Goal: Communication & Community: Answer question/provide support

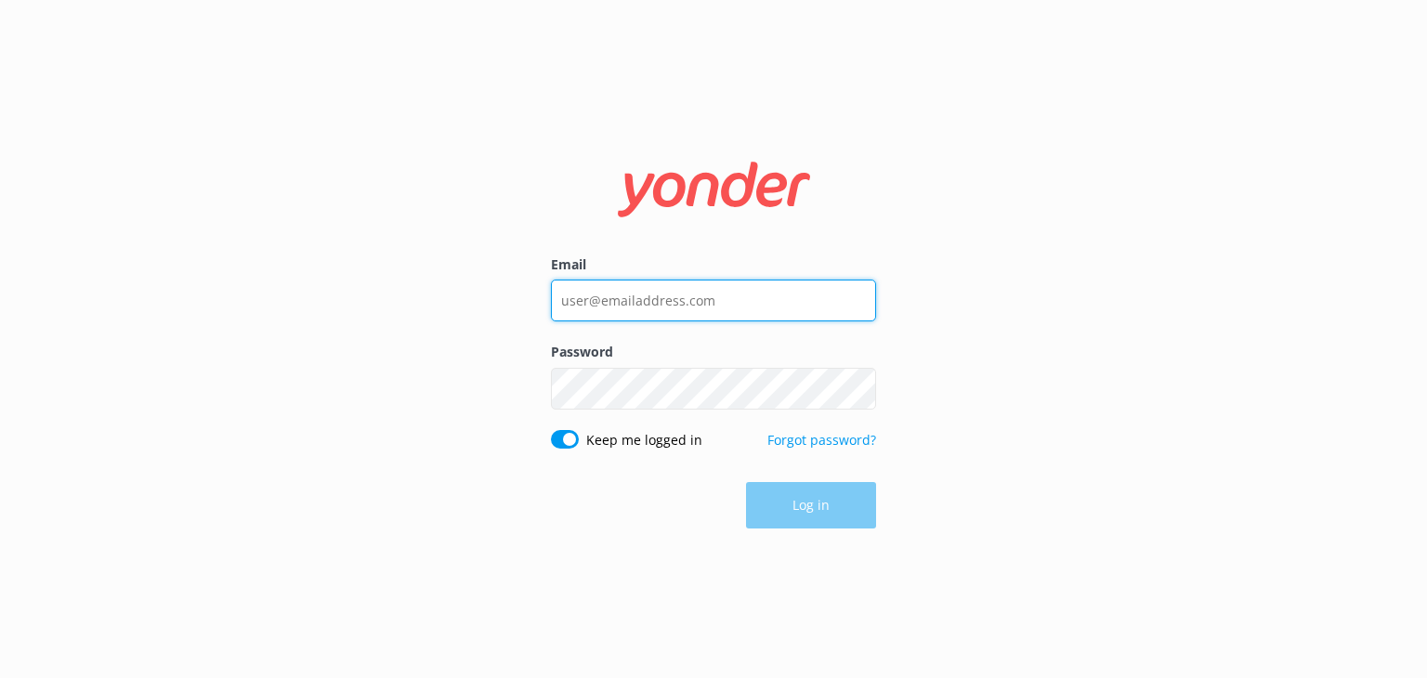
type input "[EMAIL_ADDRESS][DOMAIN_NAME]"
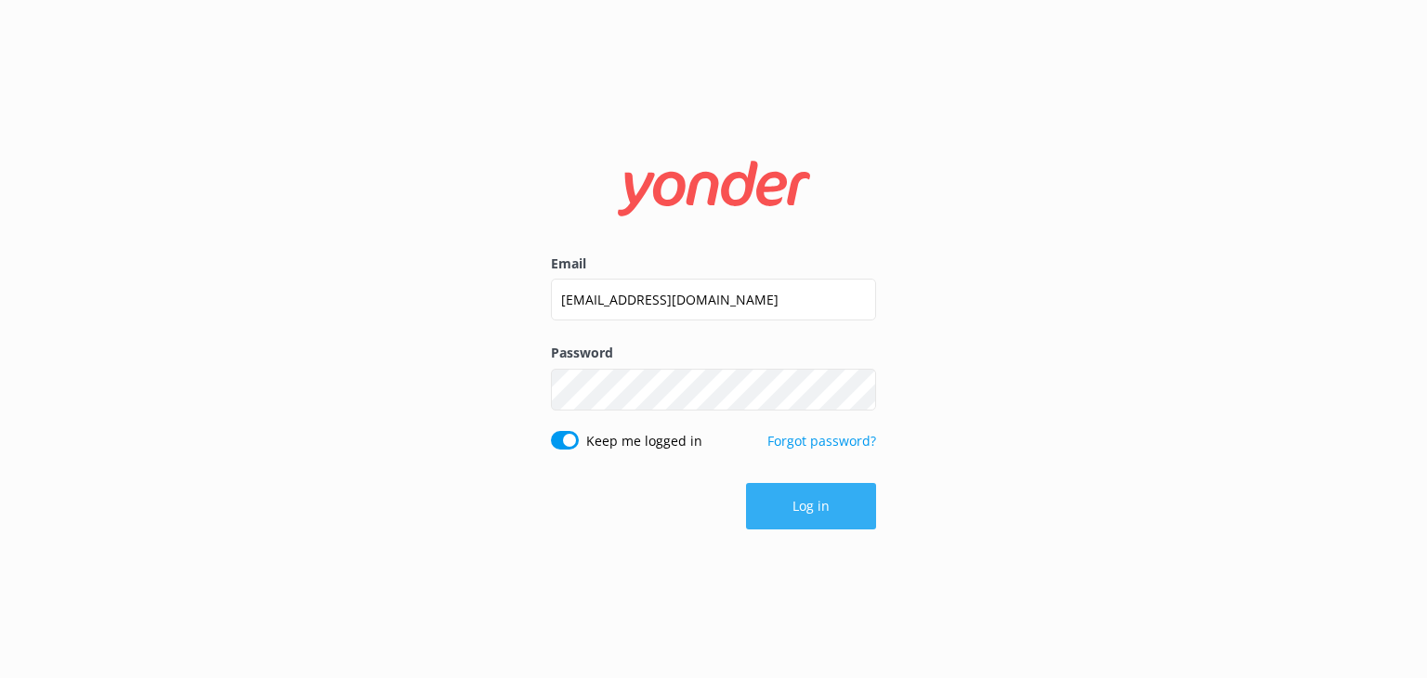
click at [805, 506] on div "Log in" at bounding box center [713, 506] width 325 height 46
click at [809, 507] on button "Log in" at bounding box center [811, 506] width 130 height 46
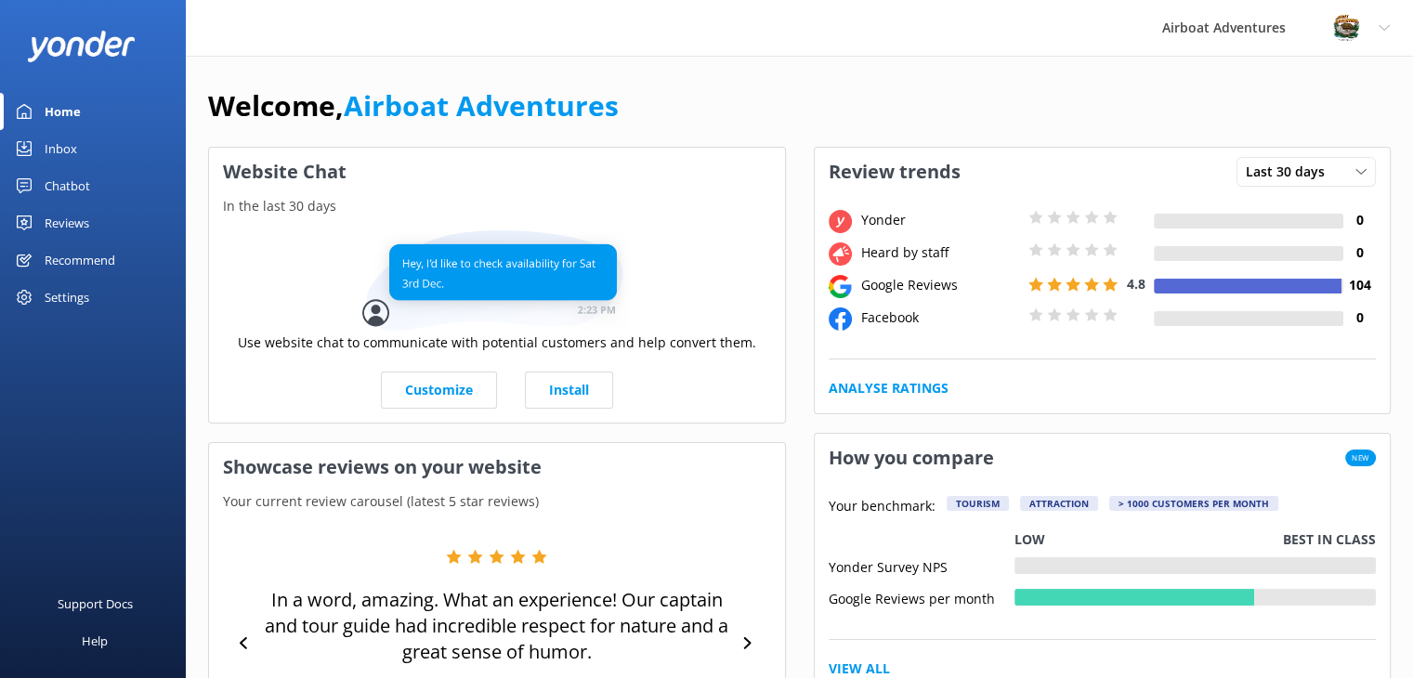
click at [44, 221] on link "Reviews" at bounding box center [93, 222] width 186 height 37
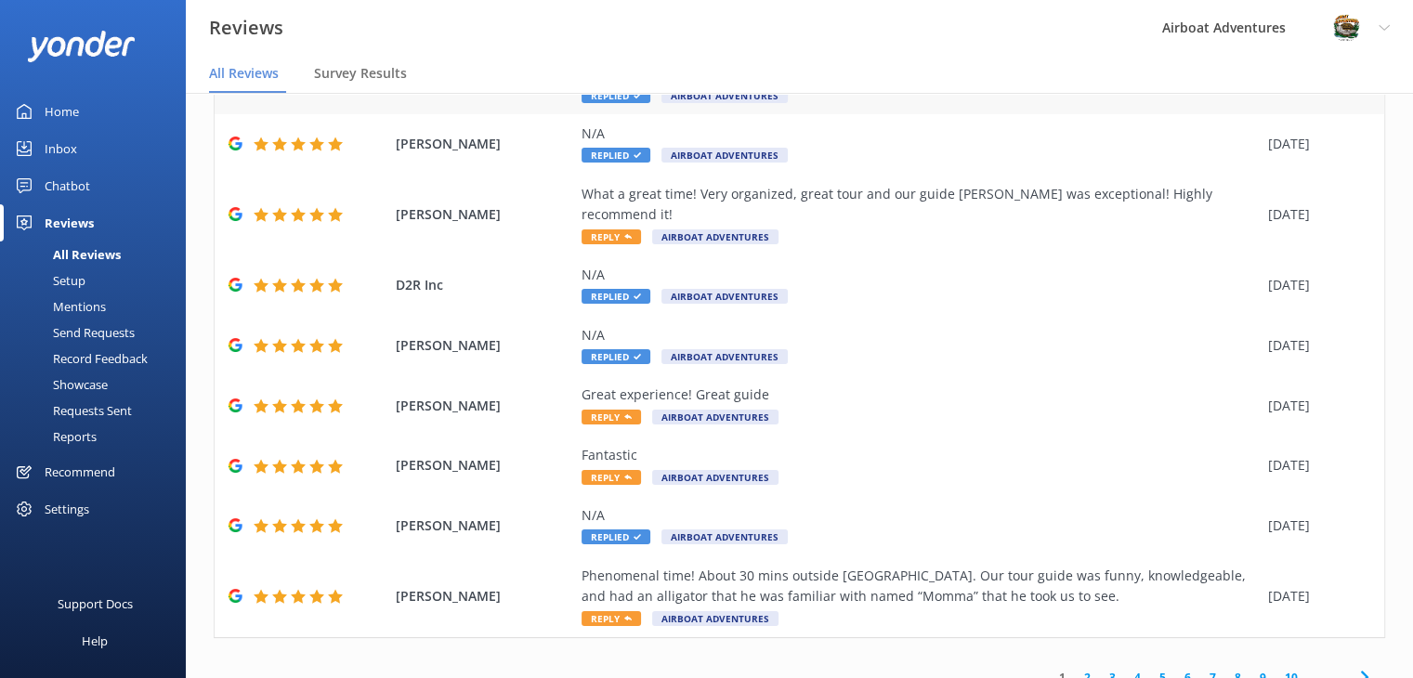
scroll to position [37, 0]
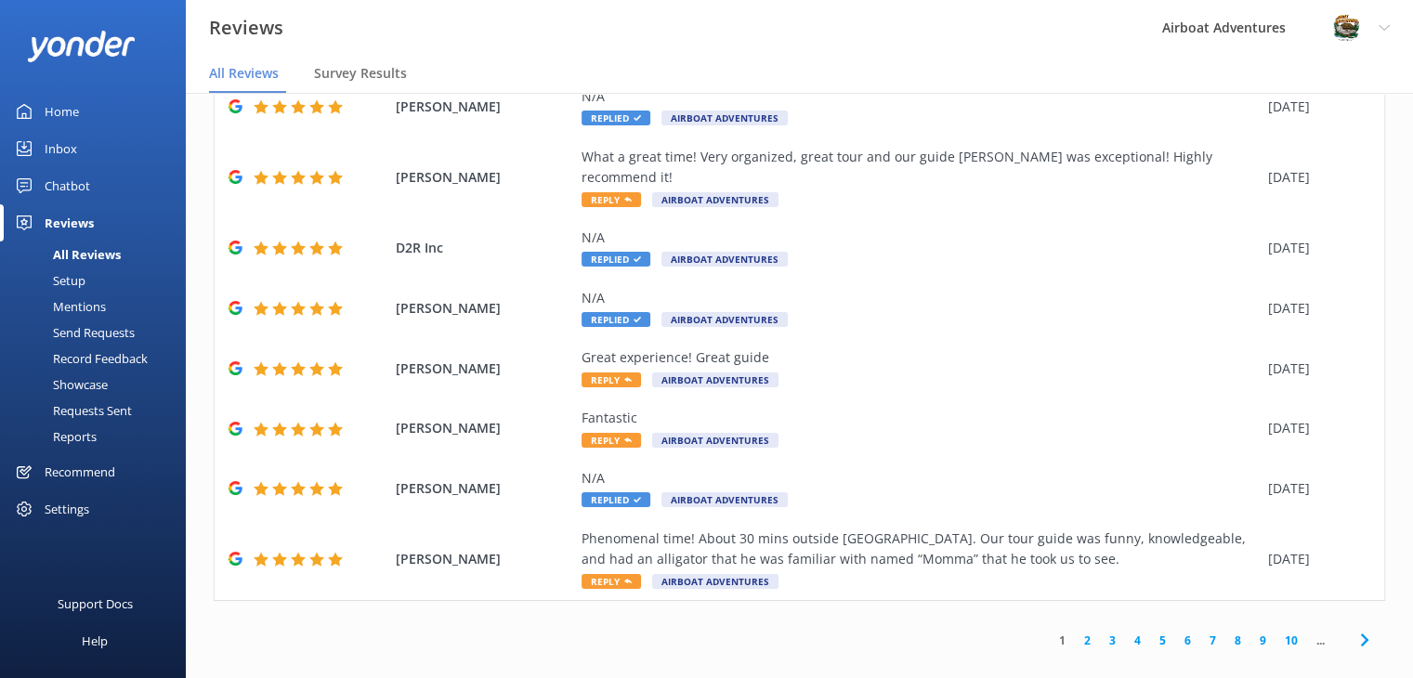
click at [1075, 632] on link "2" at bounding box center [1087, 641] width 25 height 18
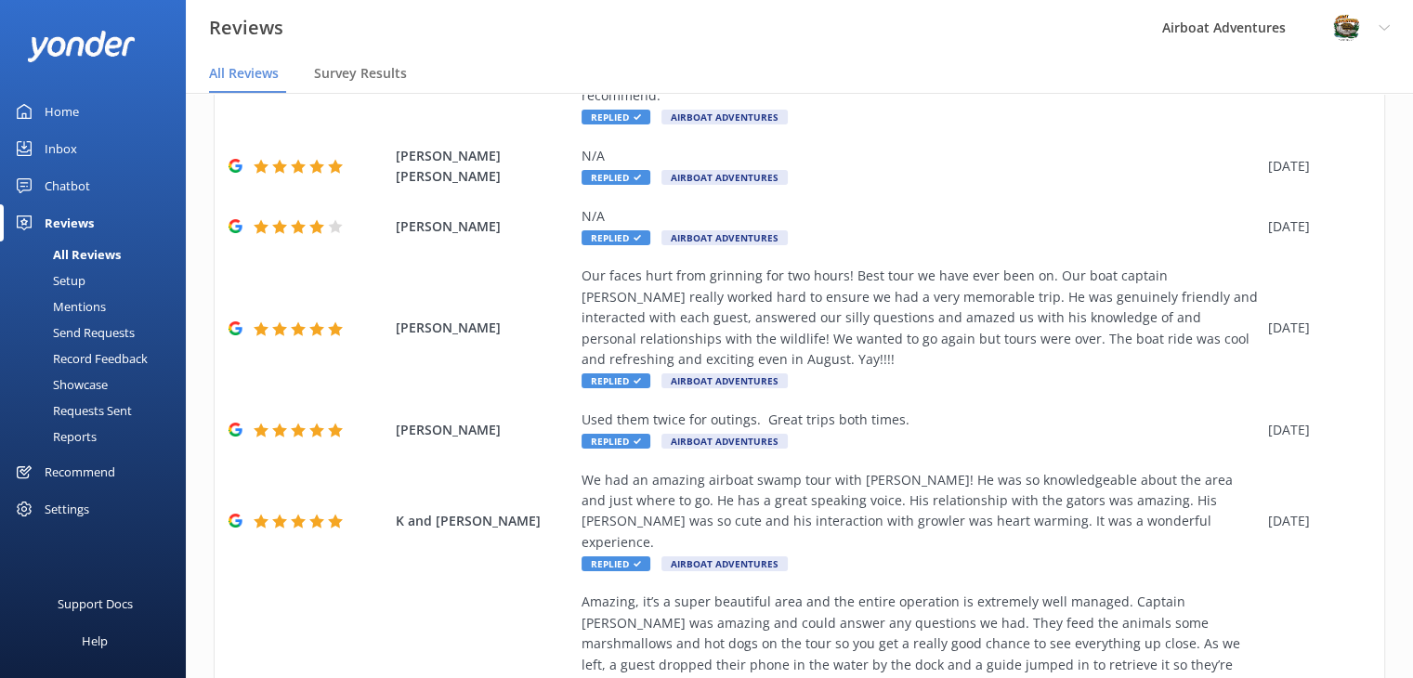
scroll to position [732, 0]
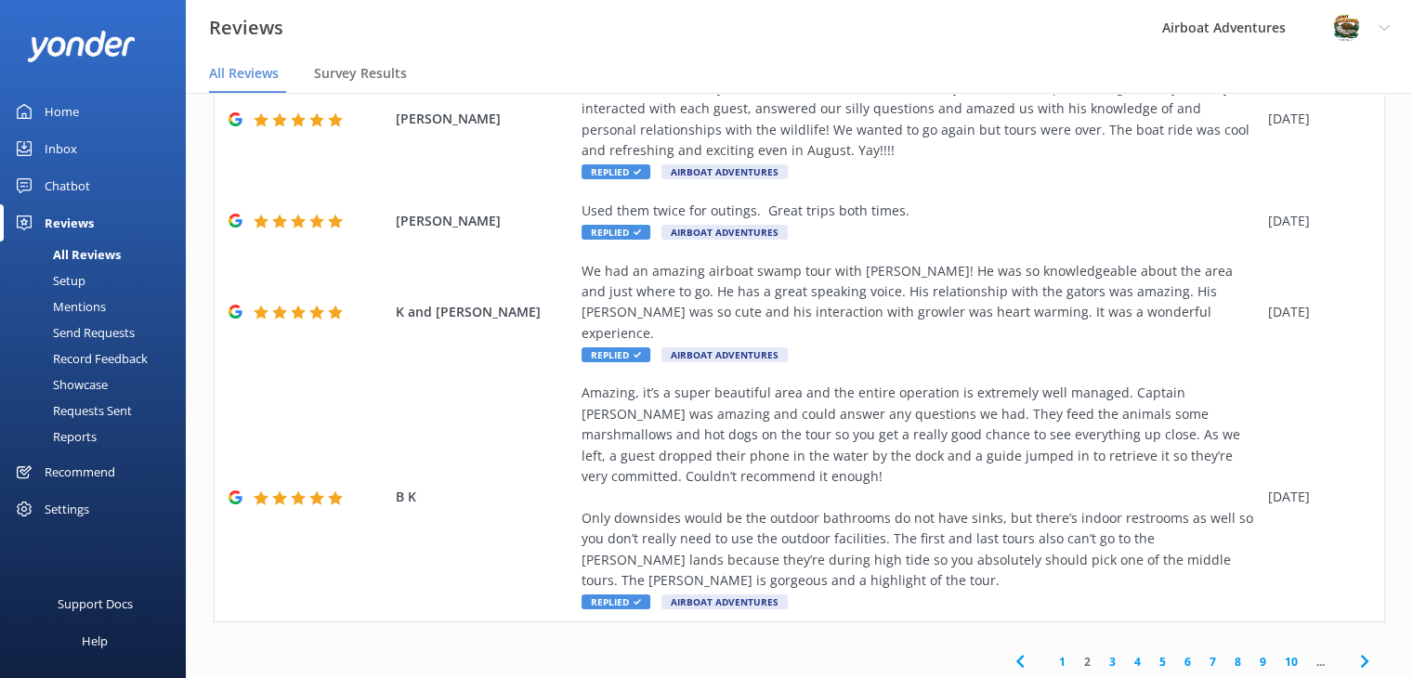
click at [1050, 653] on link "1" at bounding box center [1062, 662] width 25 height 18
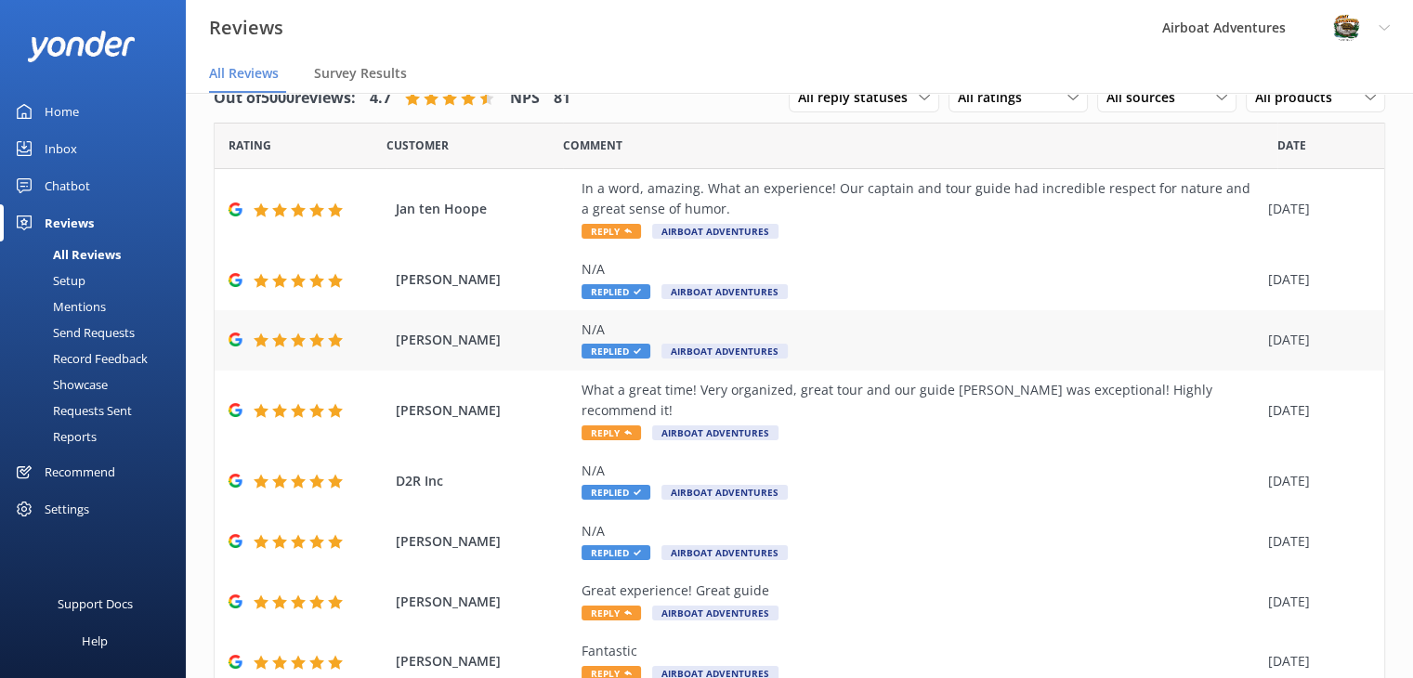
click at [798, 358] on div "N/A Replied Airboat Adventures" at bounding box center [920, 341] width 677 height 42
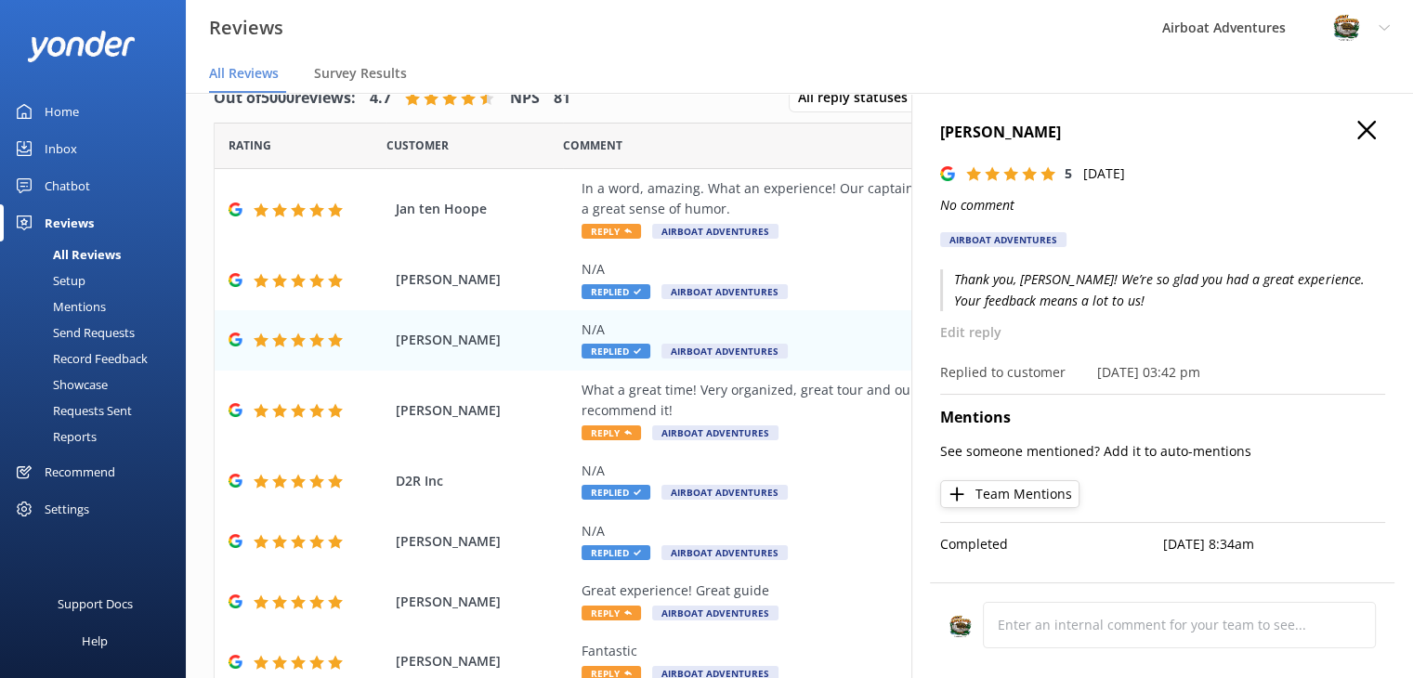
click at [1362, 127] on use at bounding box center [1366, 130] width 19 height 19
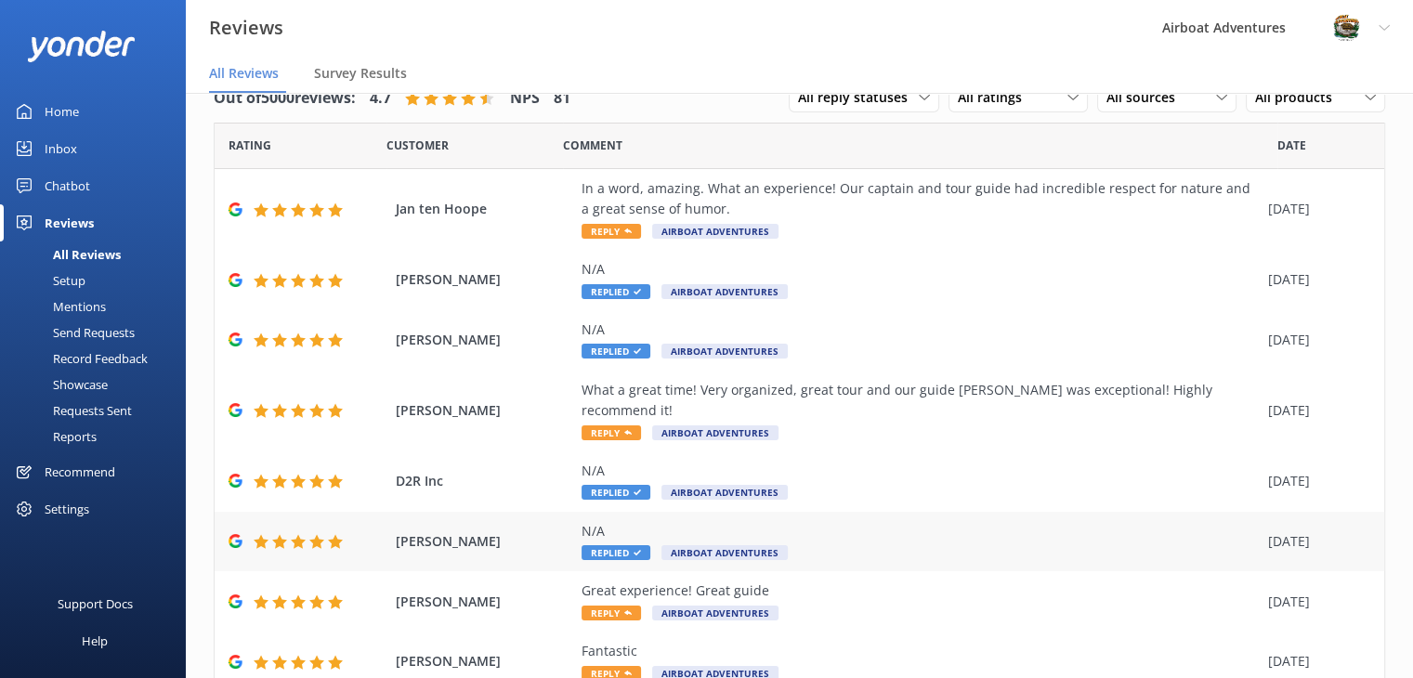
scroll to position [233, 0]
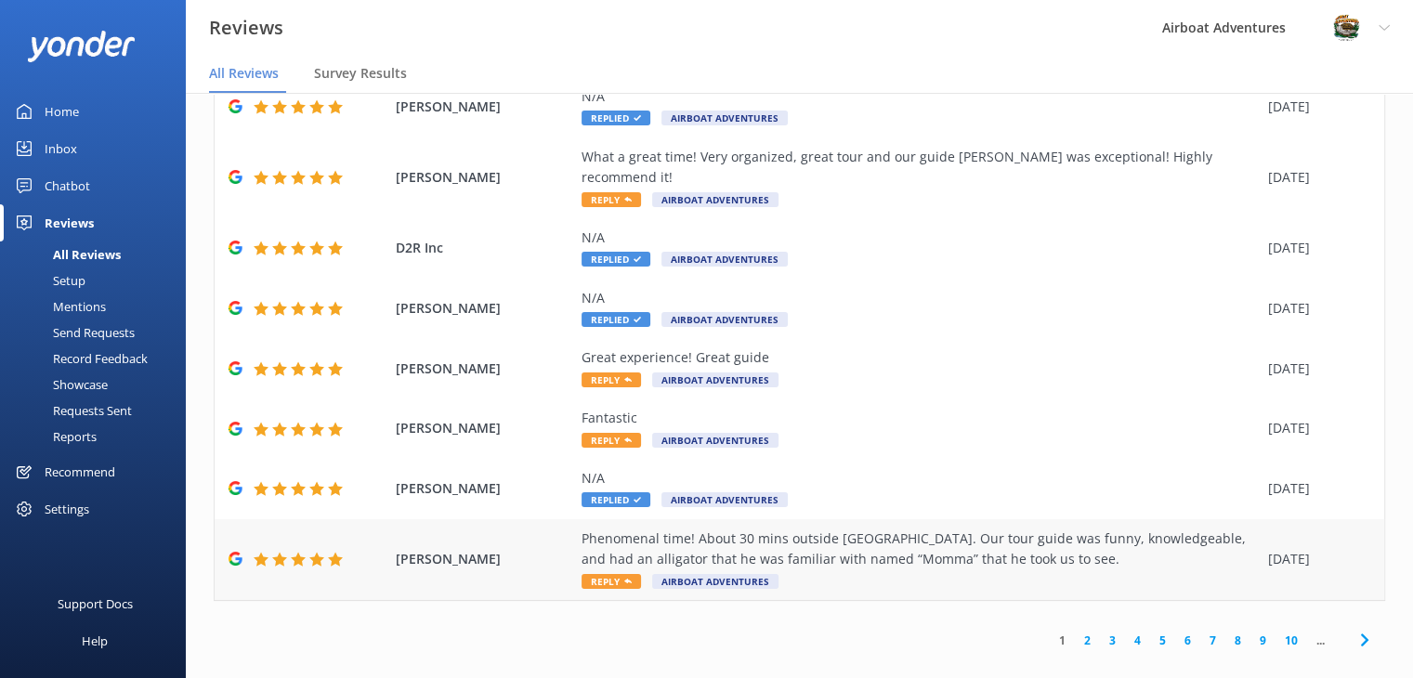
click at [804, 529] on div "Phenomenal time! About 30 mins outside [GEOGRAPHIC_DATA]. Our tour guide was fu…" at bounding box center [920, 550] width 677 height 42
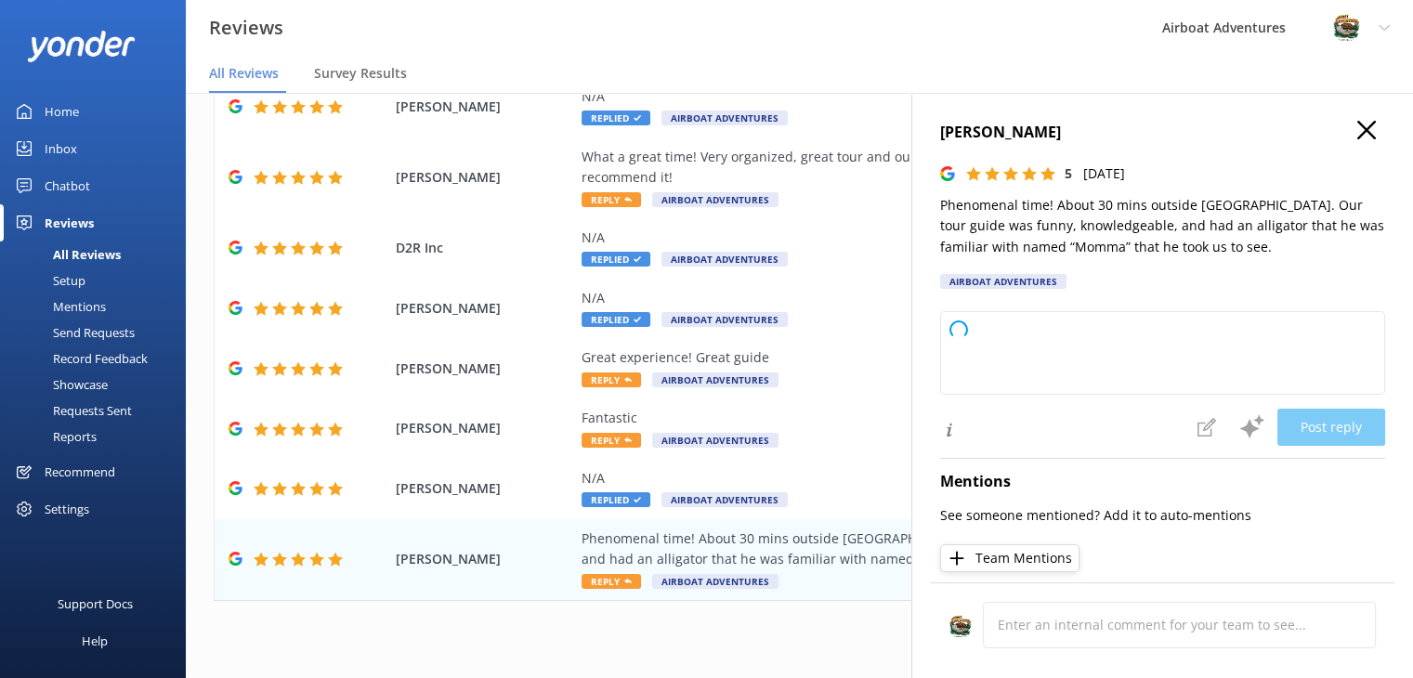
type textarea "Thank you so much for your wonderful review! We're thrilled you had a phenomena…"
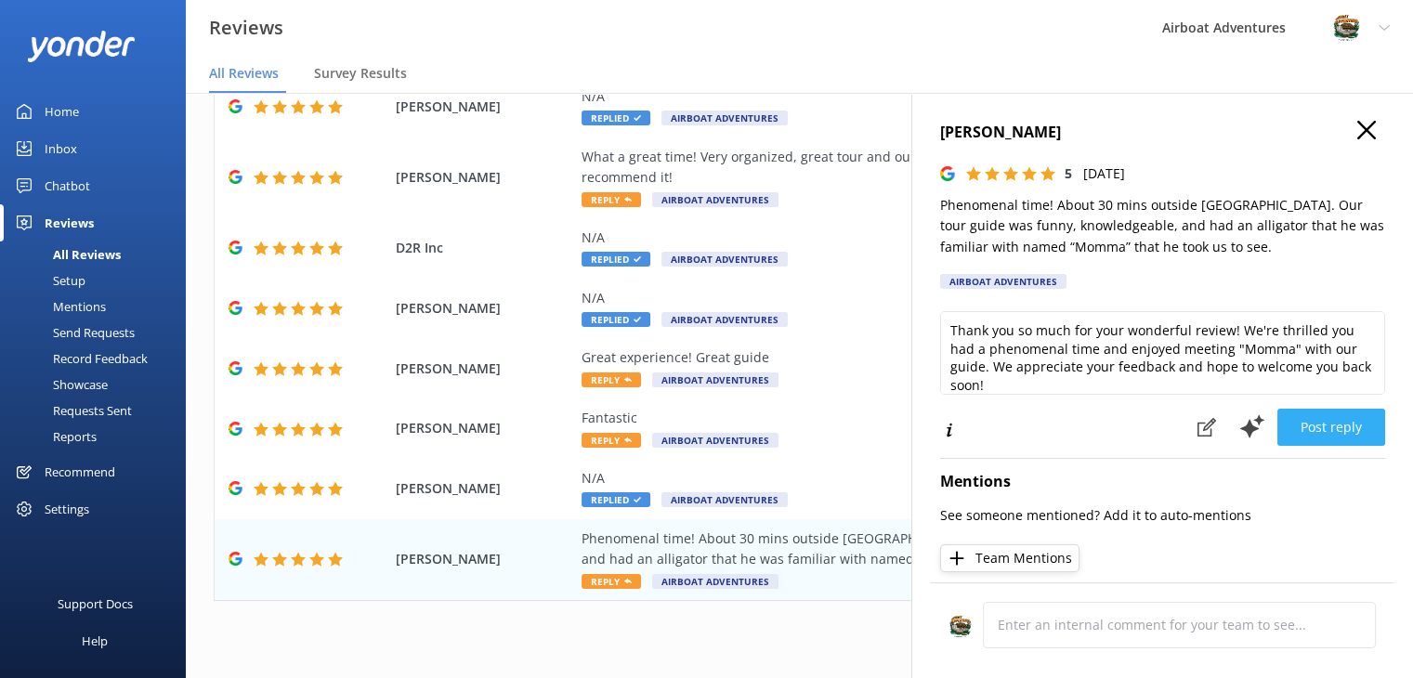
click at [1287, 426] on button "Post reply" at bounding box center [1331, 427] width 108 height 37
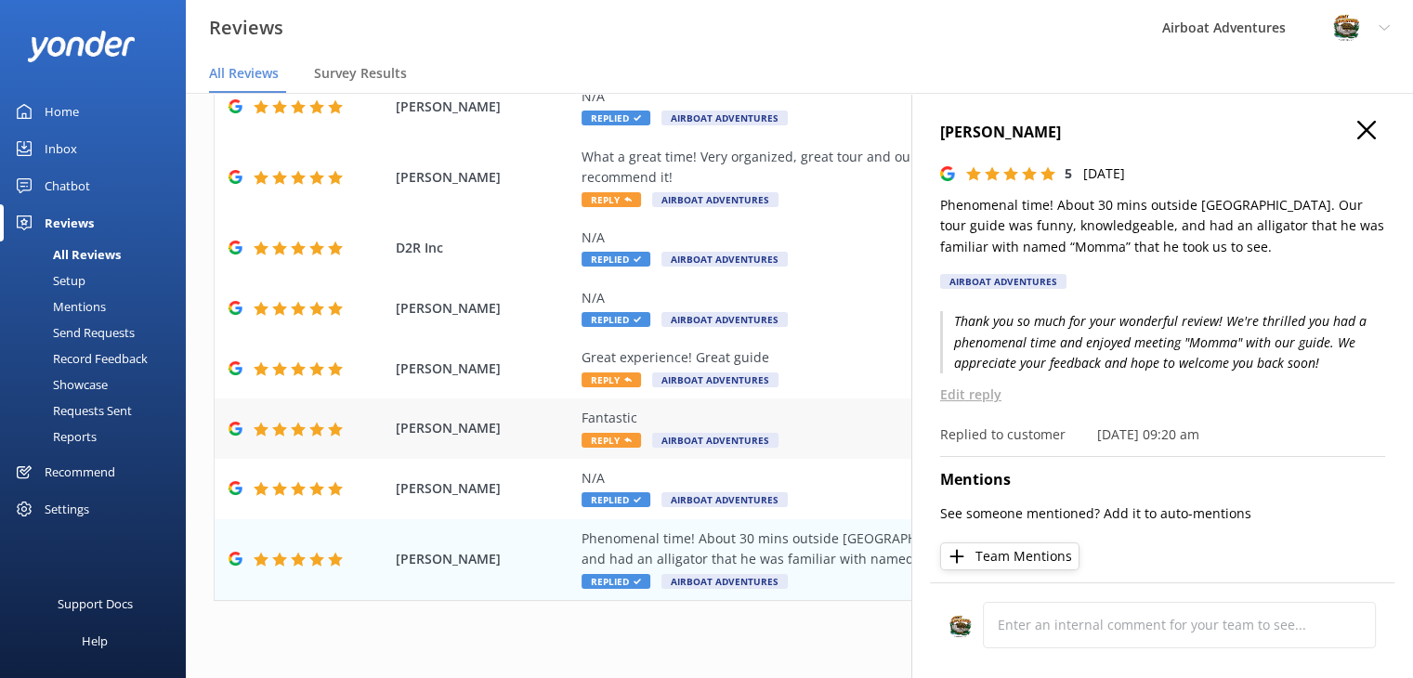
click at [754, 408] on div "Fantastic" at bounding box center [920, 418] width 677 height 20
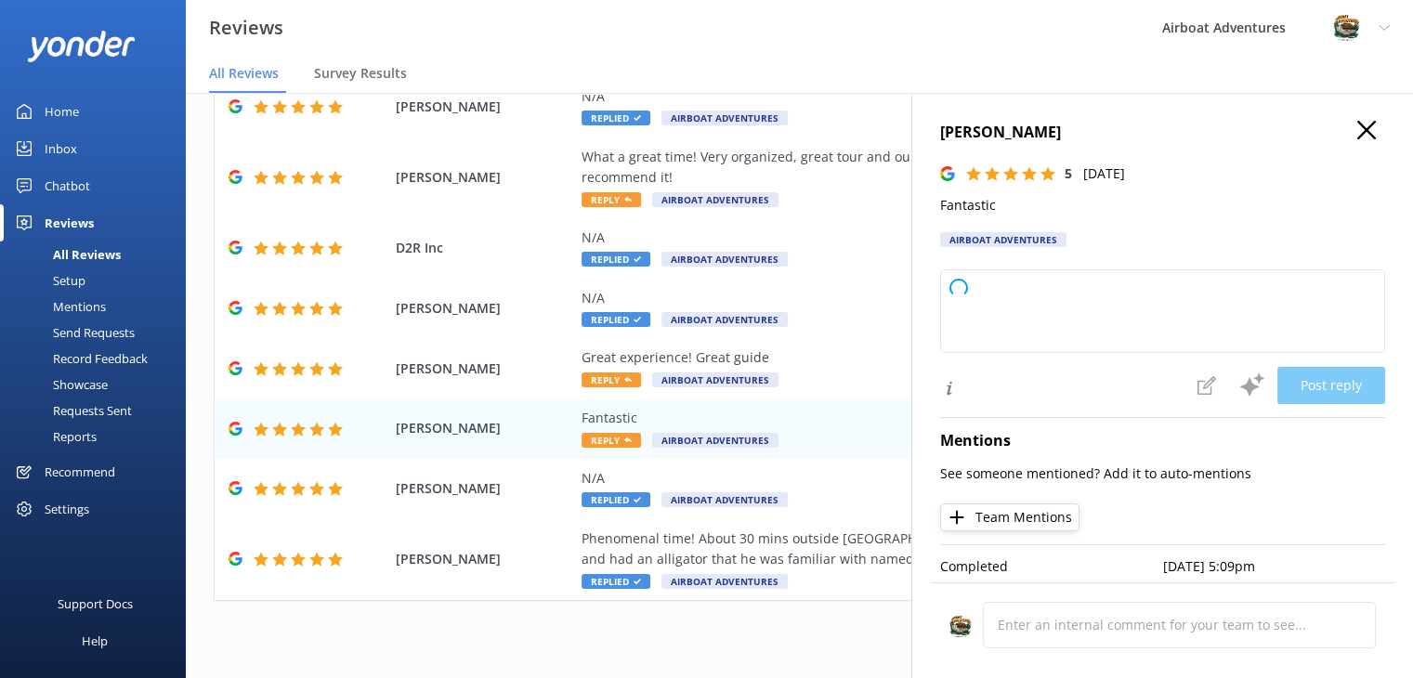
type textarea "Thank you so much for your fantastic review! We're delighted to hear you had a …"
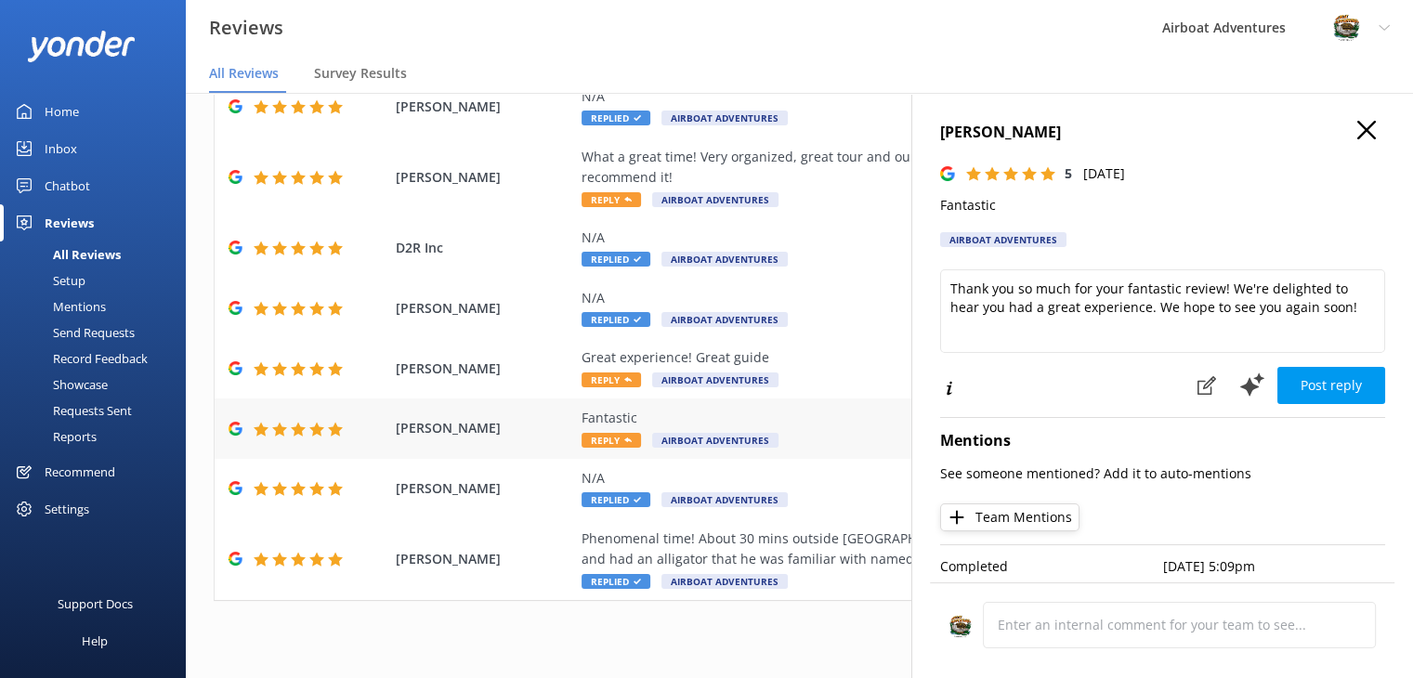
click at [774, 418] on div "Fantastic Reply Airboat Adventures" at bounding box center [920, 429] width 677 height 42
click at [1277, 381] on button "Post reply" at bounding box center [1331, 385] width 108 height 37
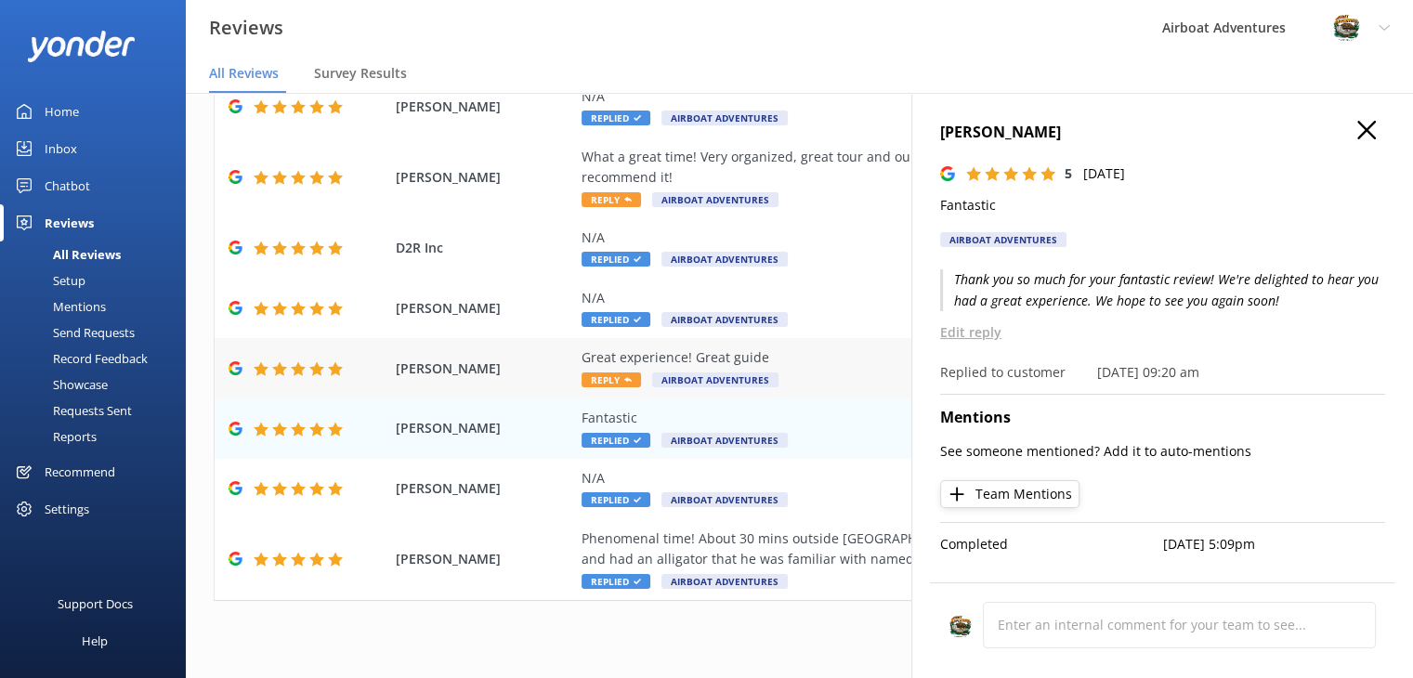
click at [819, 360] on div "Great experience! Great guide Reply Airboat Adventures" at bounding box center [920, 368] width 677 height 42
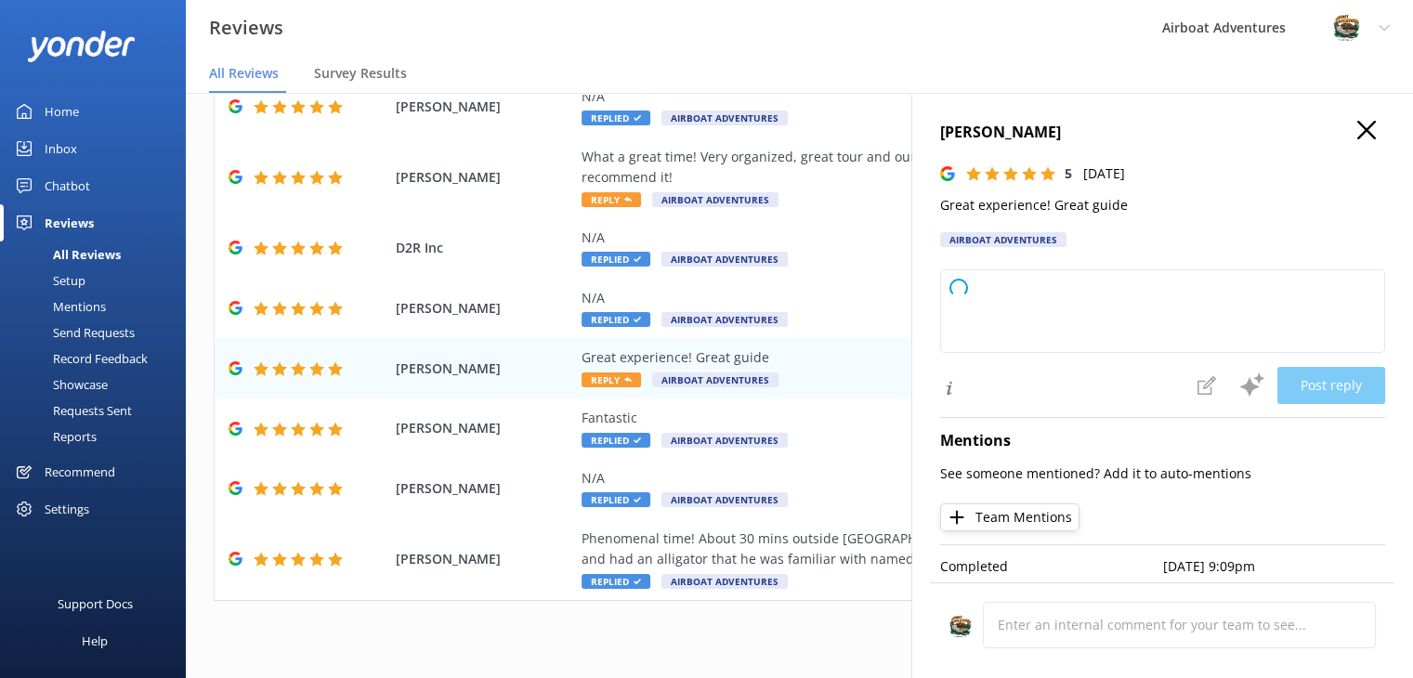
type textarea "Thank you so much for your wonderful feedback! We're thrilled you had a great e…"
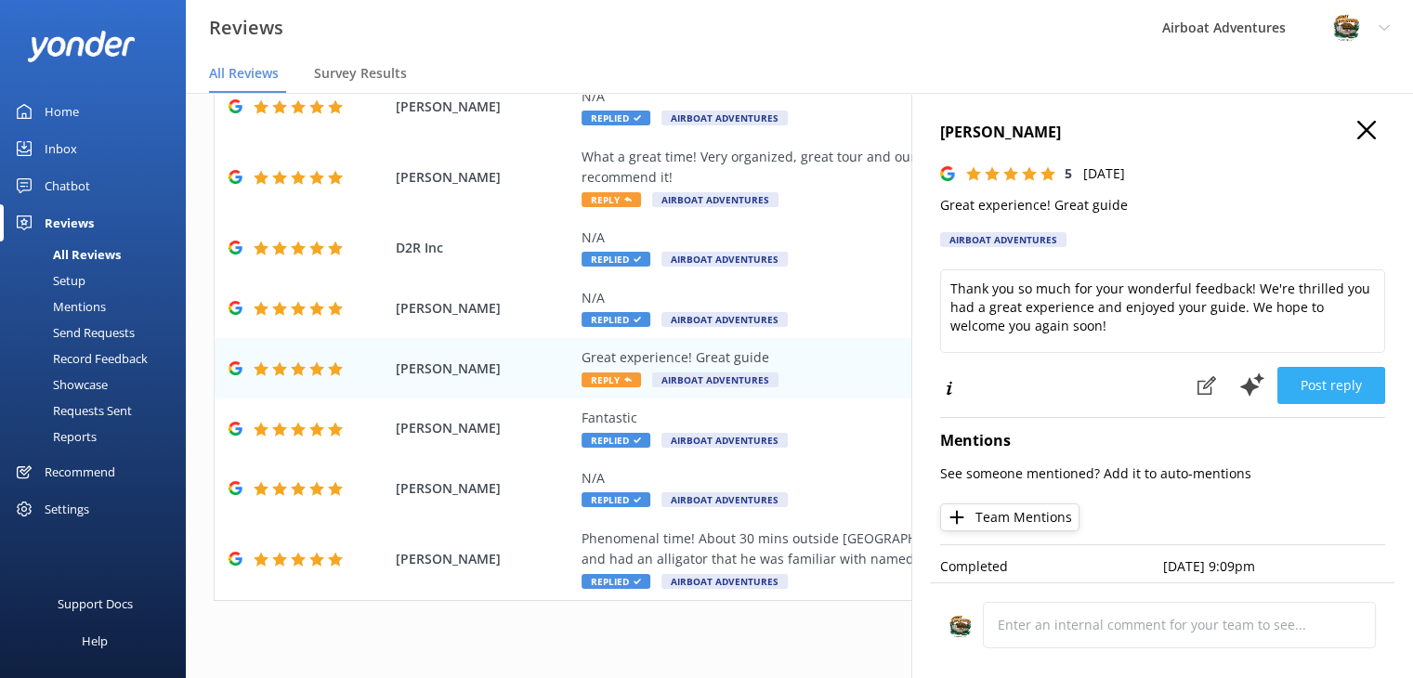
click at [1303, 386] on button "Post reply" at bounding box center [1331, 385] width 108 height 37
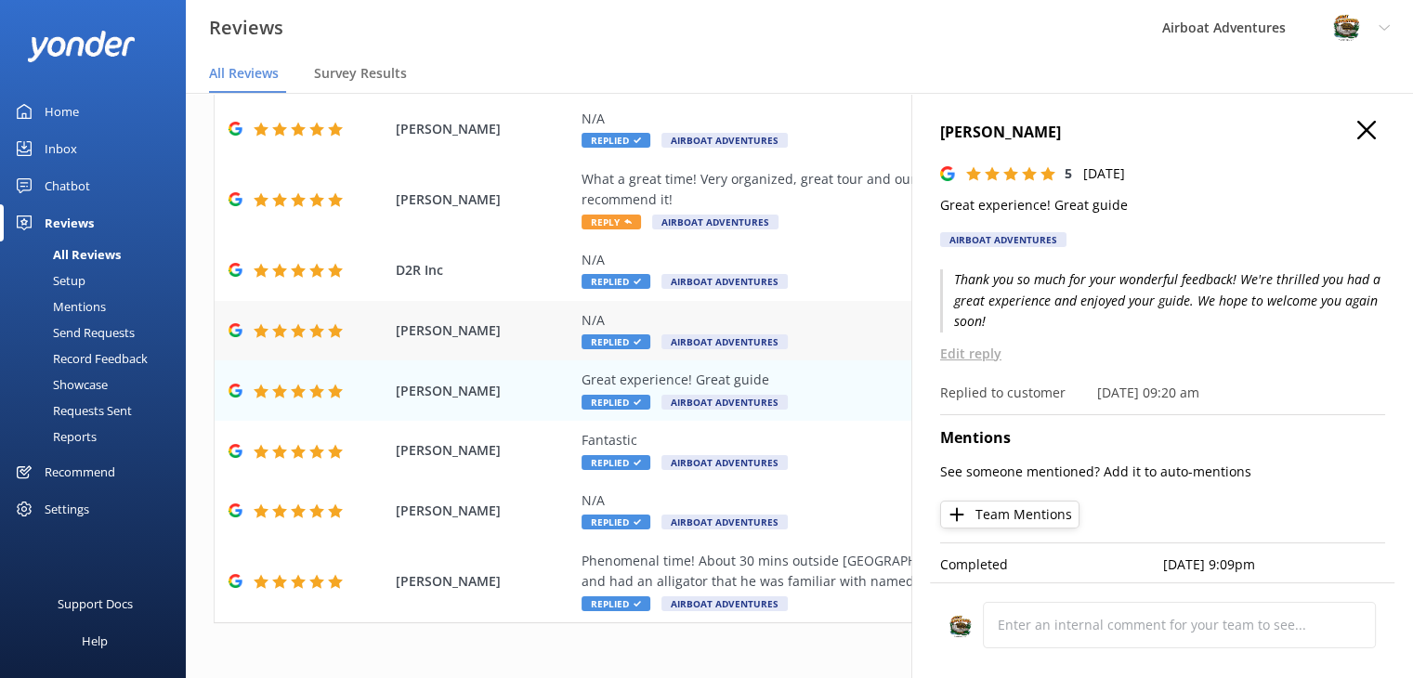
scroll to position [115, 0]
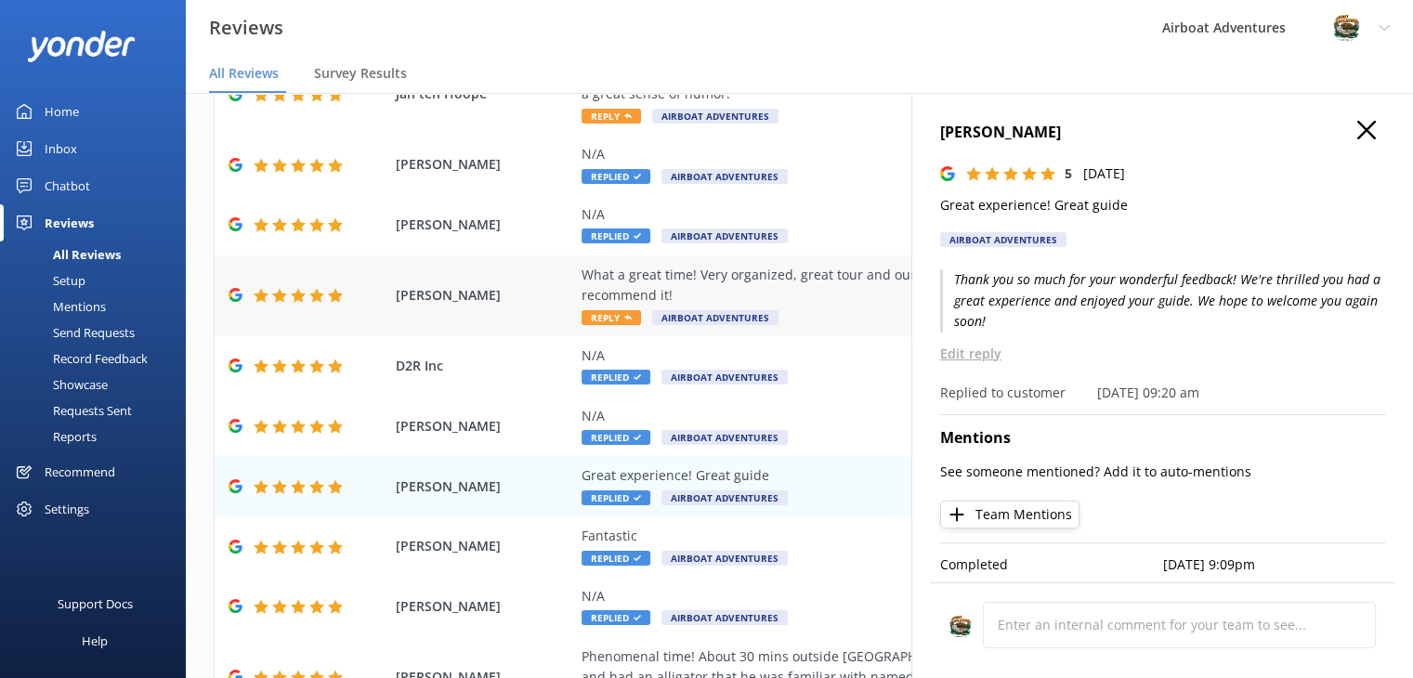
click at [841, 283] on div "What a great time! Very organized, great tour and our guide [PERSON_NAME] was e…" at bounding box center [920, 286] width 677 height 42
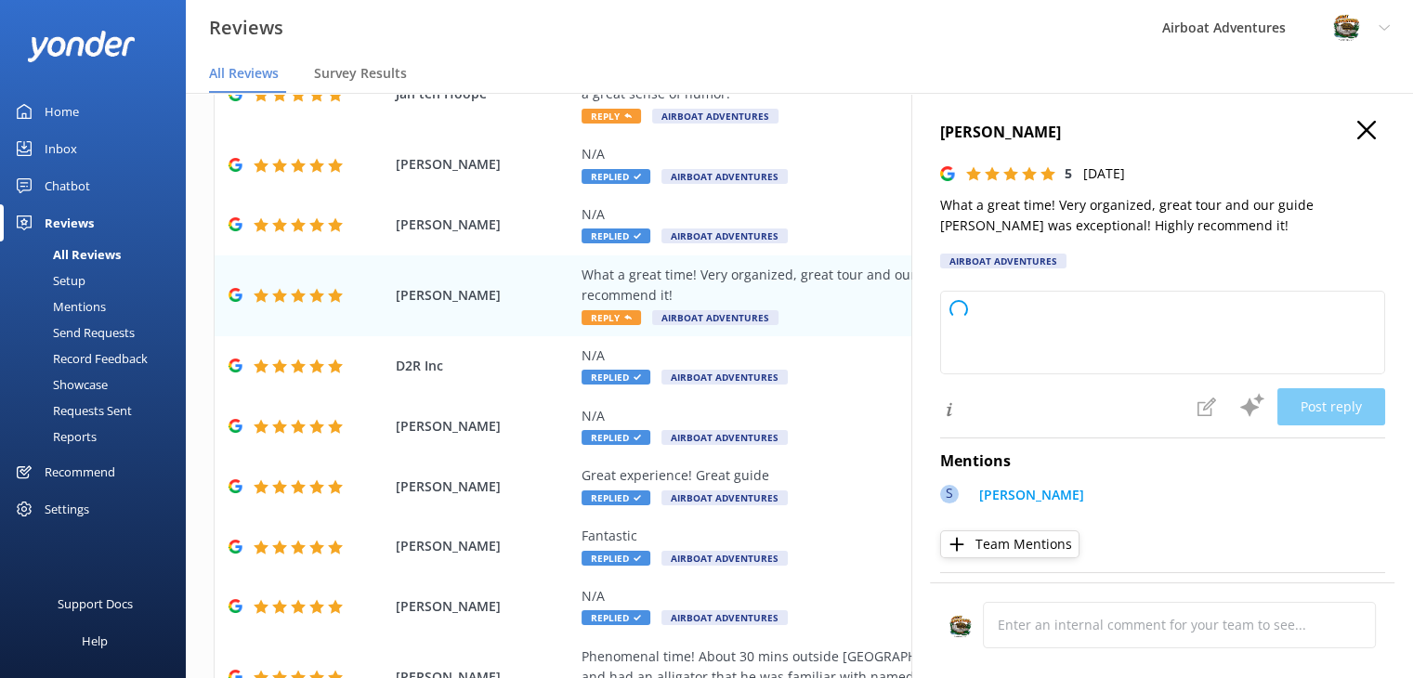
type textarea "Thank you so much for your wonderful review! We're thrilled to hear you had a g…"
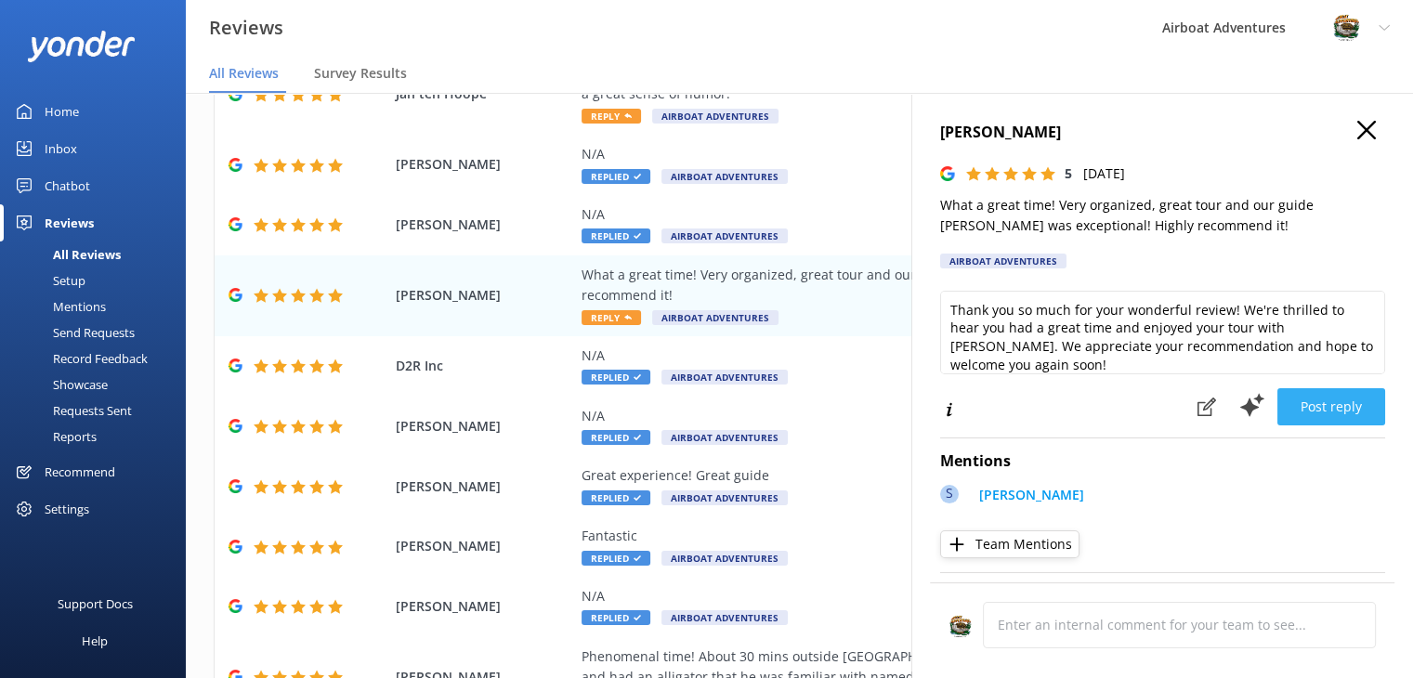
click at [1296, 405] on button "Post reply" at bounding box center [1331, 406] width 108 height 37
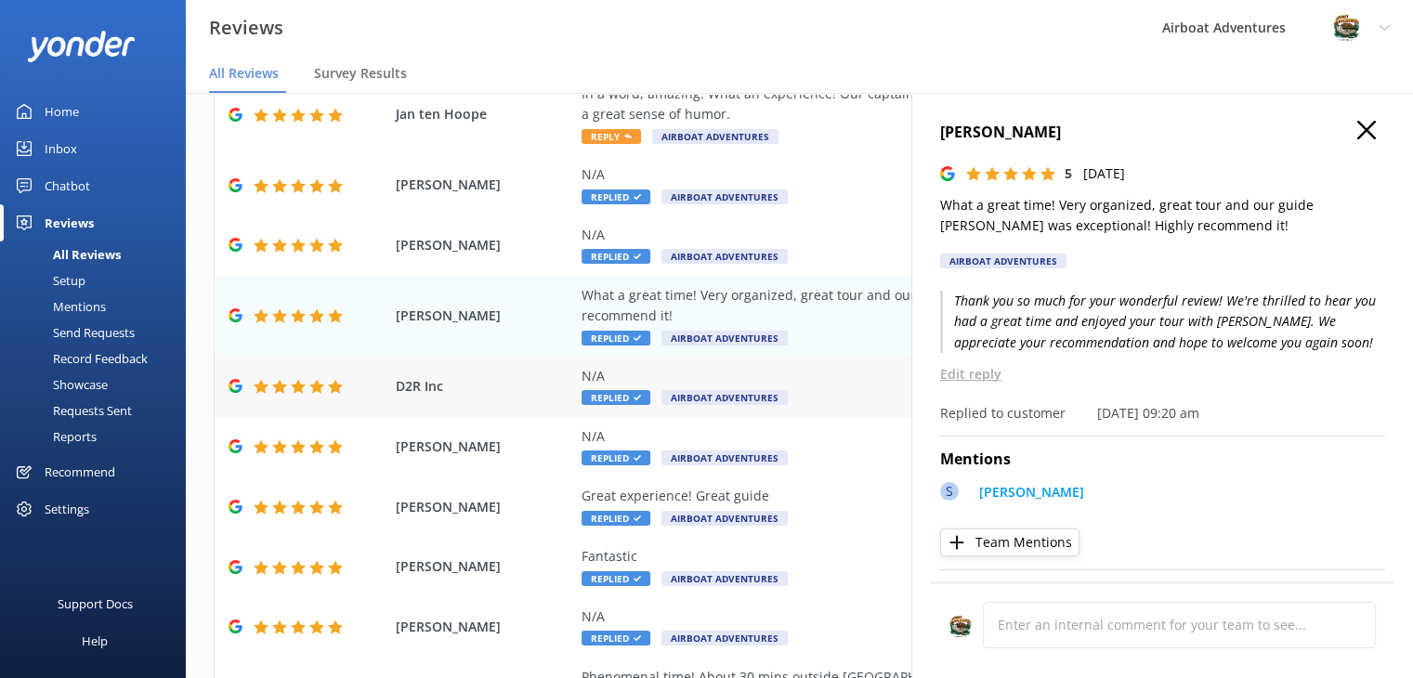
scroll to position [0, 0]
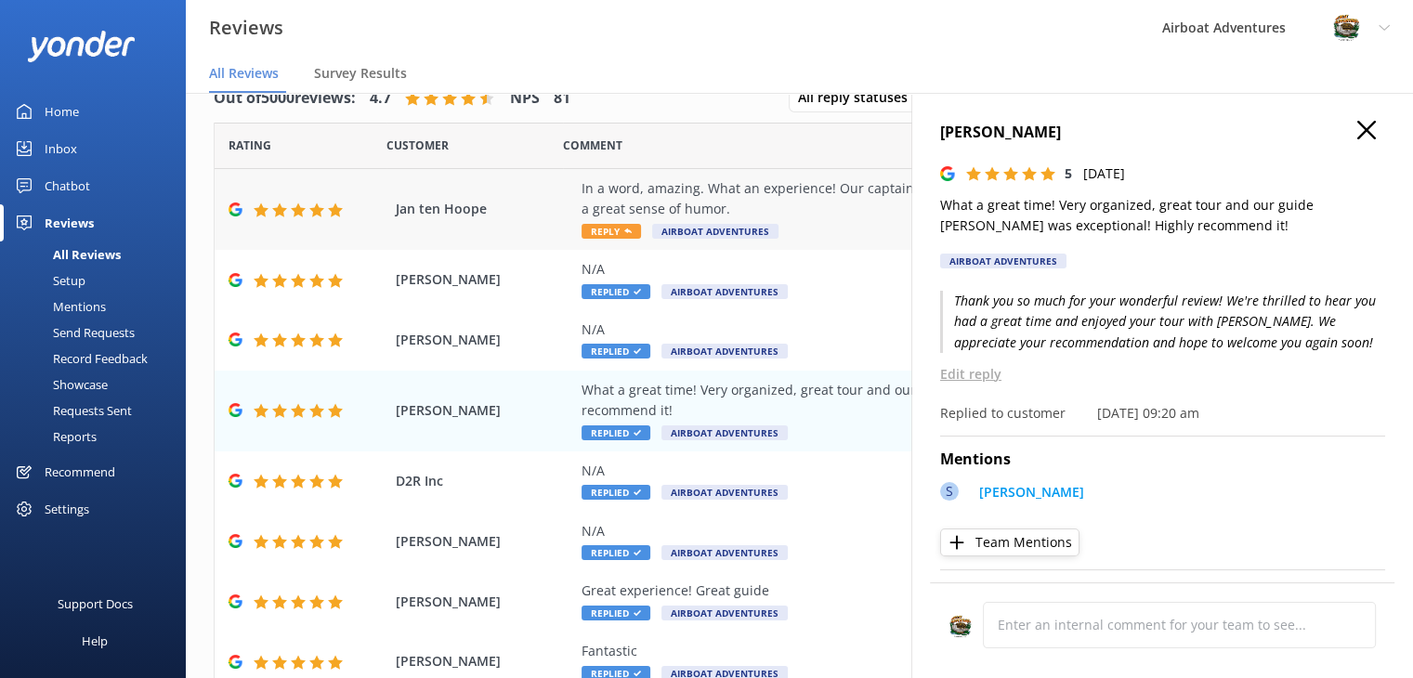
click at [814, 220] on div "In a word, amazing. What an experience! Our captain and tour guide had incredib…" at bounding box center [920, 209] width 677 height 62
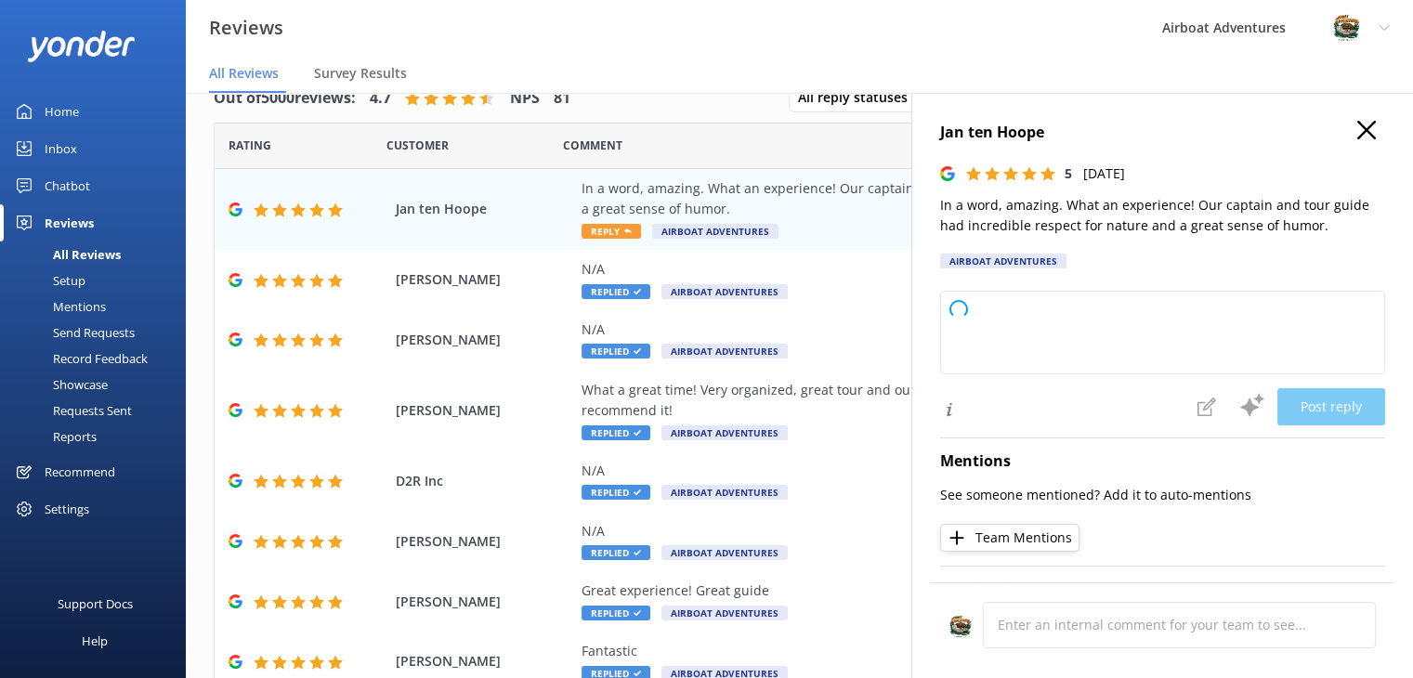
type textarea "Thank you so much for your wonderful review! We're thrilled you had an amazing …"
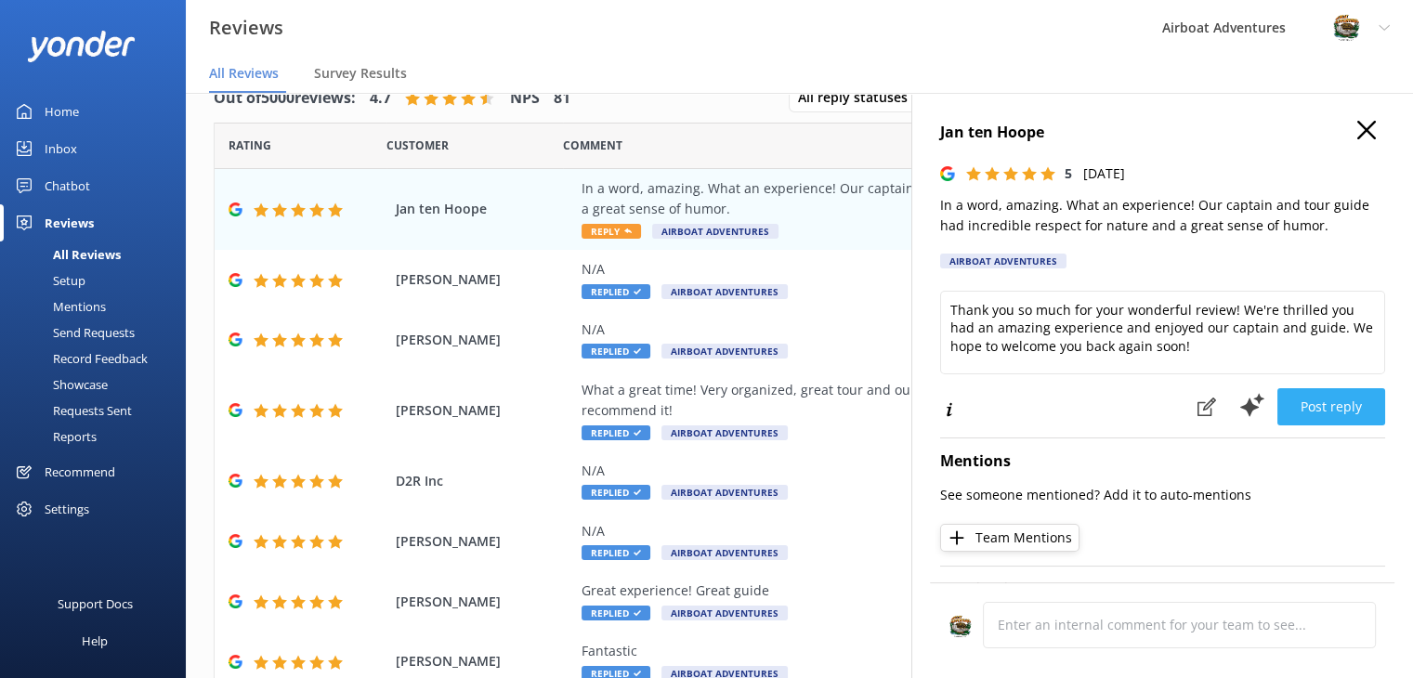
click at [1307, 413] on button "Post reply" at bounding box center [1331, 406] width 108 height 37
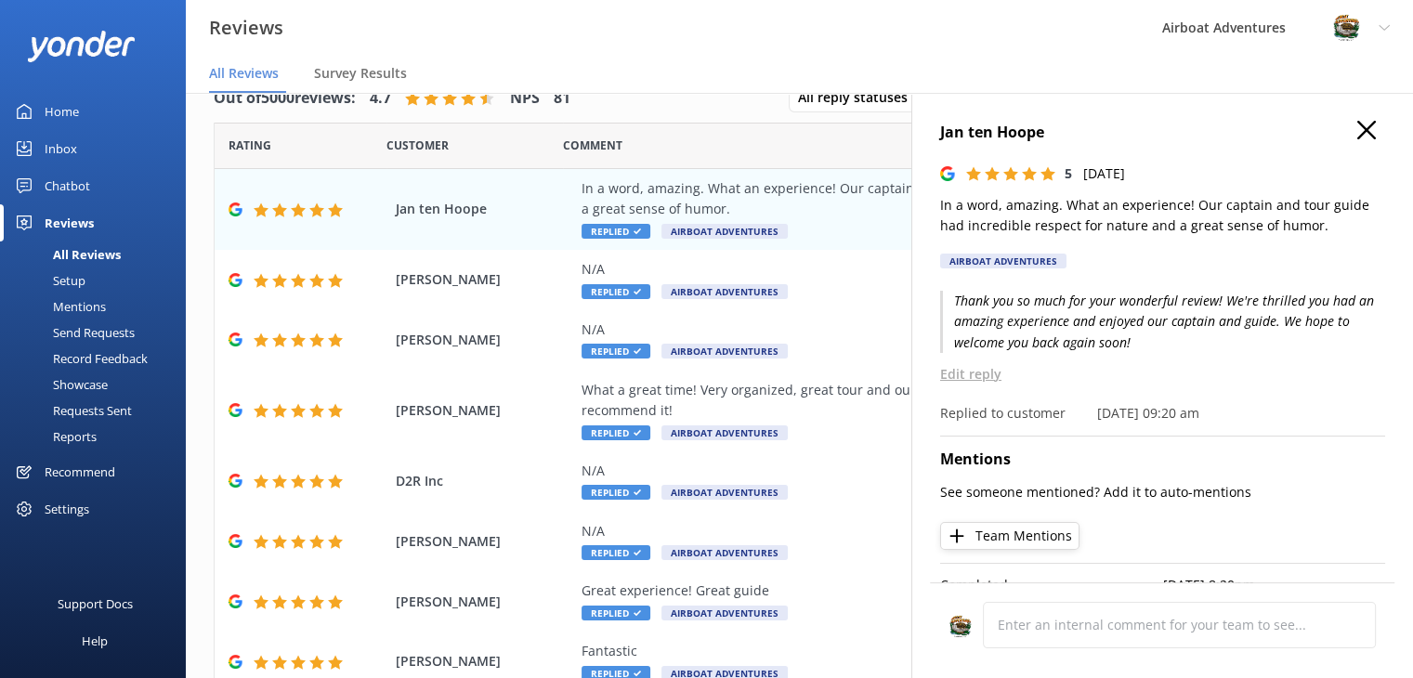
click at [1357, 128] on icon at bounding box center [1366, 130] width 19 height 19
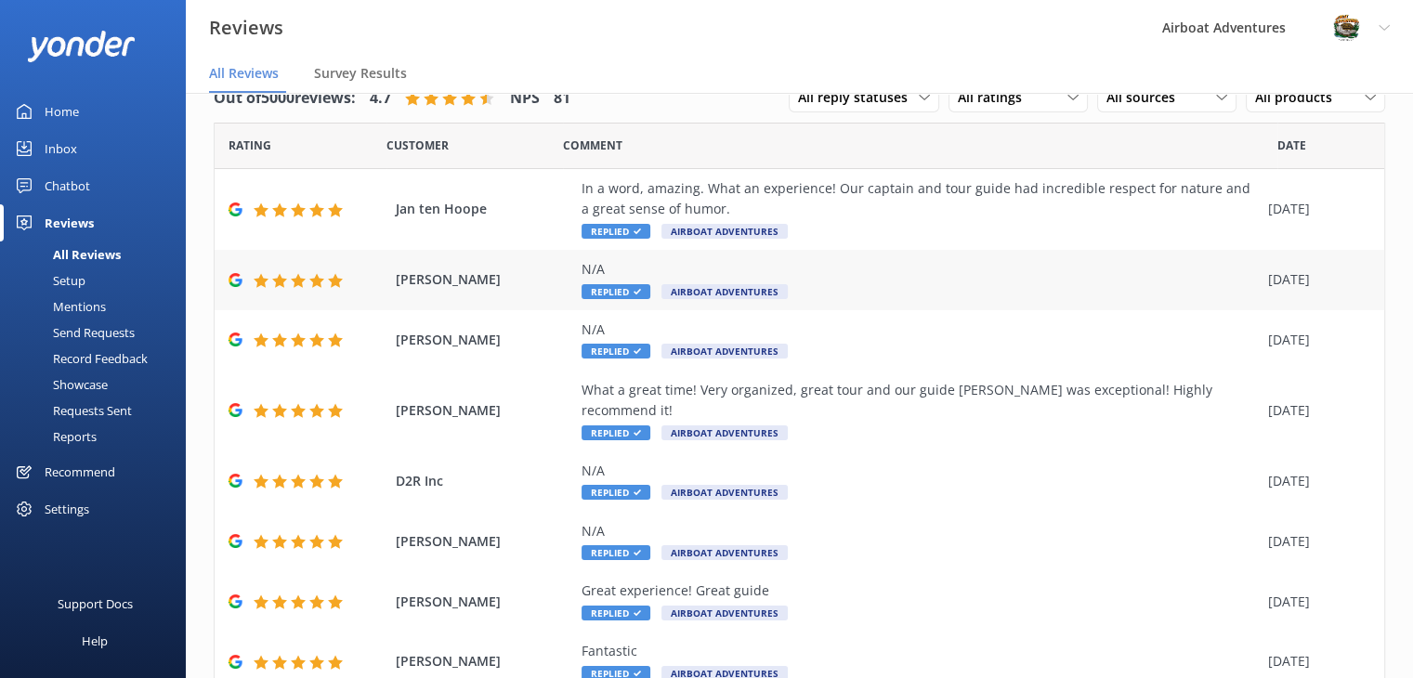
scroll to position [233, 0]
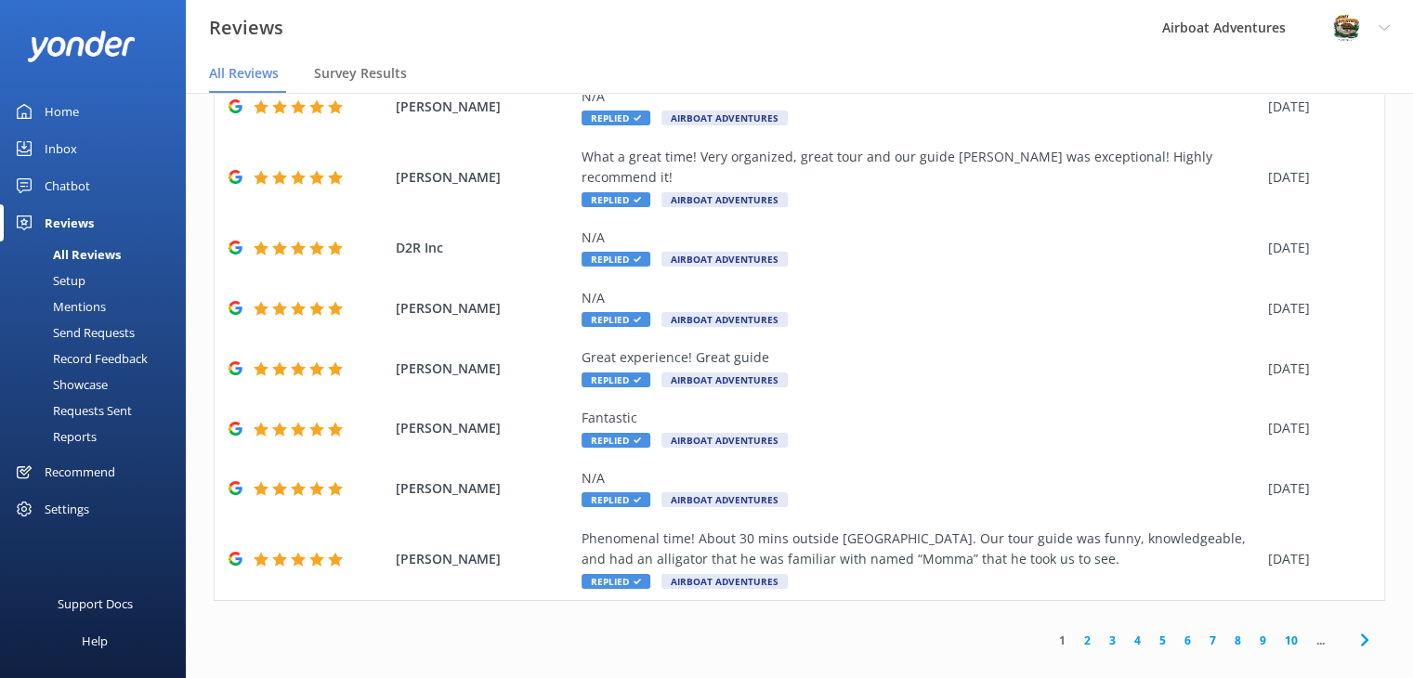
click at [1075, 632] on link "2" at bounding box center [1087, 641] width 25 height 18
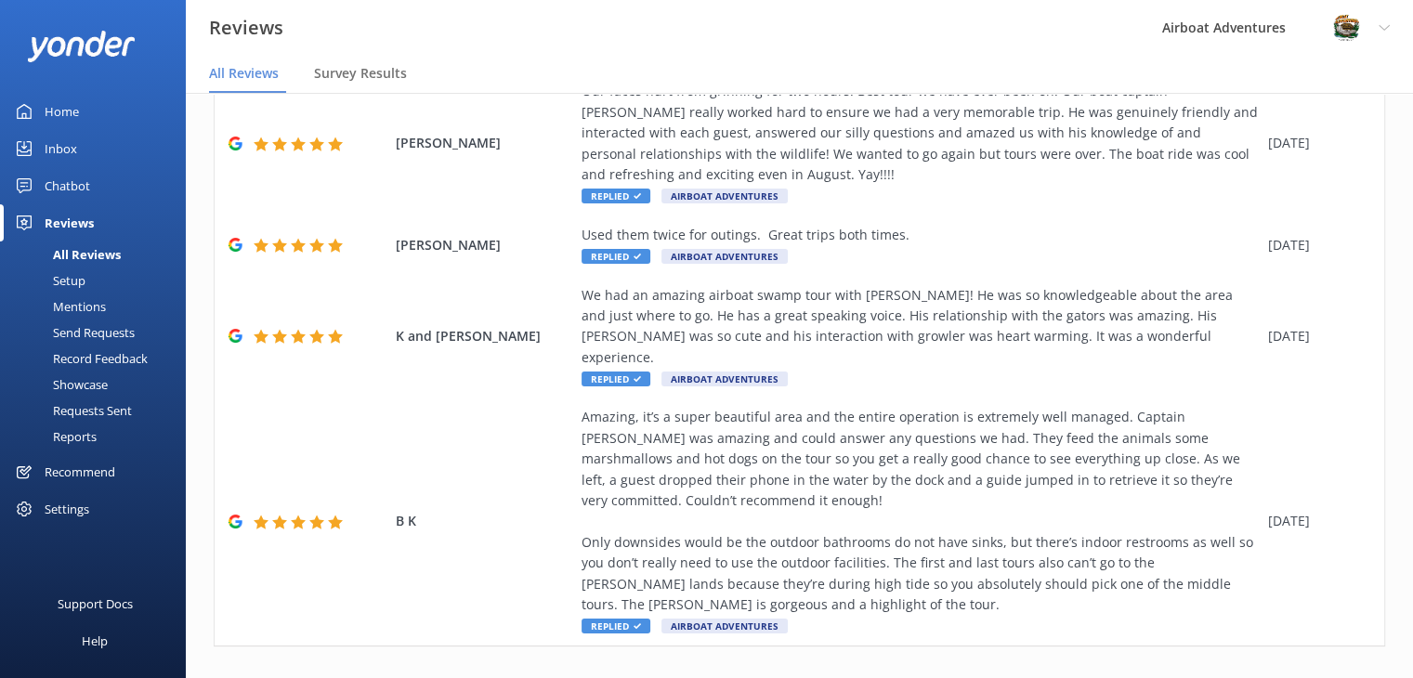
scroll to position [732, 0]
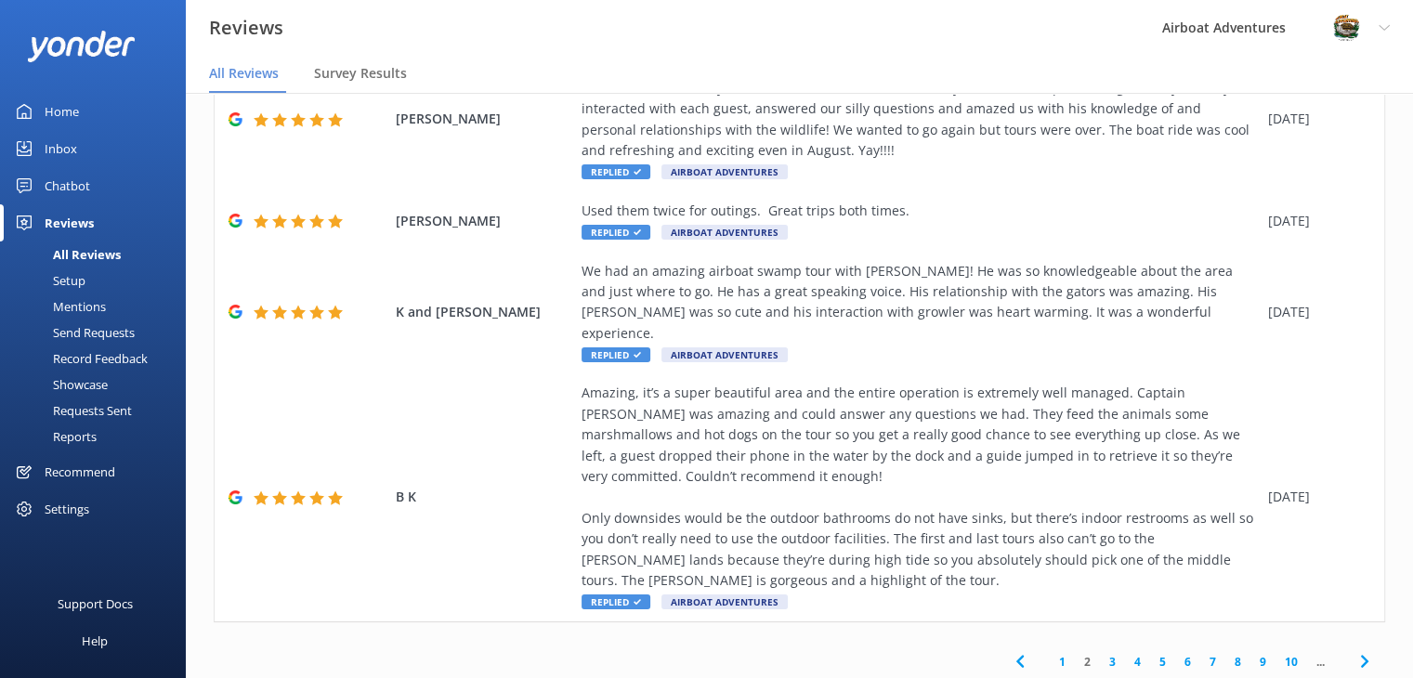
click at [1050, 653] on link "1" at bounding box center [1062, 662] width 25 height 18
